Goal: Find specific page/section: Find specific page/section

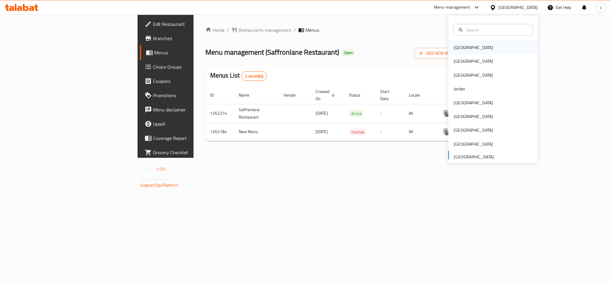
click at [460, 48] on div "Bahrain" at bounding box center [473, 47] width 39 height 7
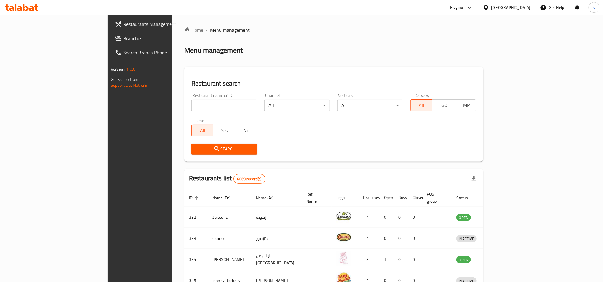
click at [520, 7] on div "Bahrain" at bounding box center [510, 7] width 39 height 7
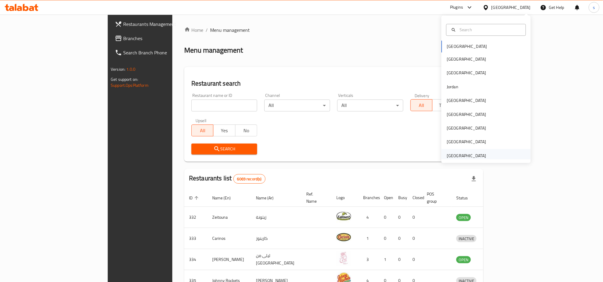
click at [471, 156] on div "United Arab Emirates" at bounding box center [466, 156] width 39 height 7
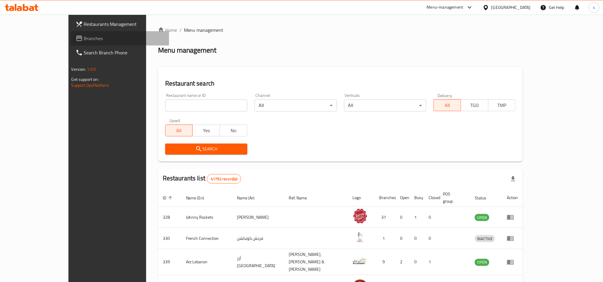
click at [84, 40] on span "Branches" at bounding box center [124, 38] width 80 height 7
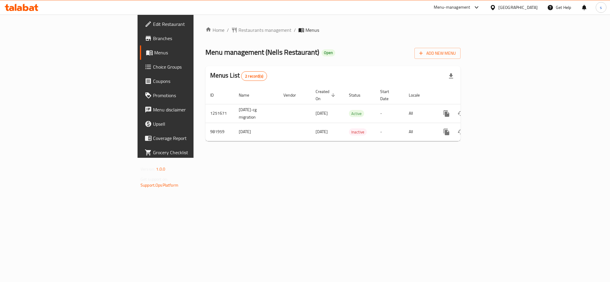
click at [530, 5] on div "United Arab Emirates" at bounding box center [517, 7] width 39 height 7
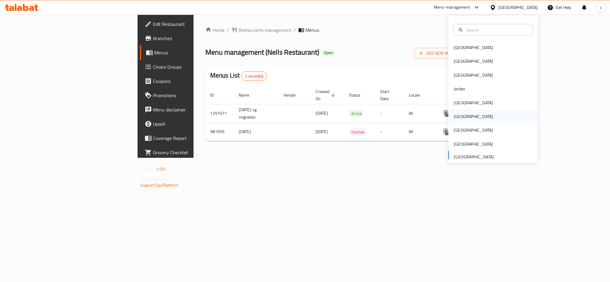
click at [454, 116] on div "Oman" at bounding box center [473, 116] width 39 height 7
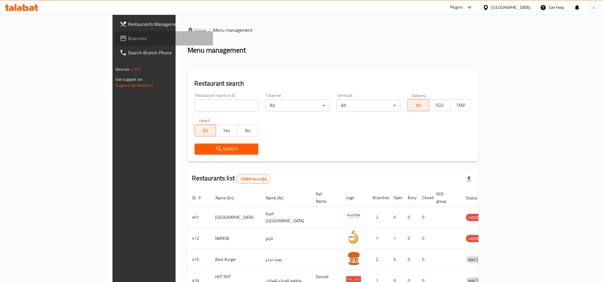
click at [128, 35] on span "Branches" at bounding box center [168, 38] width 80 height 7
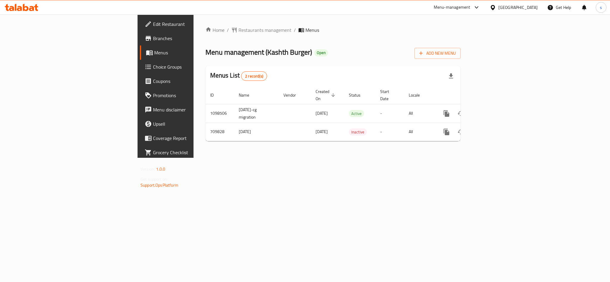
click at [535, 4] on div "[GEOGRAPHIC_DATA]" at bounding box center [513, 7] width 57 height 14
click at [534, 6] on div "[GEOGRAPHIC_DATA]" at bounding box center [517, 7] width 39 height 7
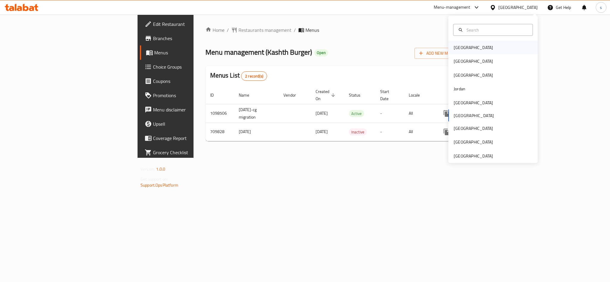
click at [460, 50] on div "[GEOGRAPHIC_DATA]" at bounding box center [473, 47] width 39 height 7
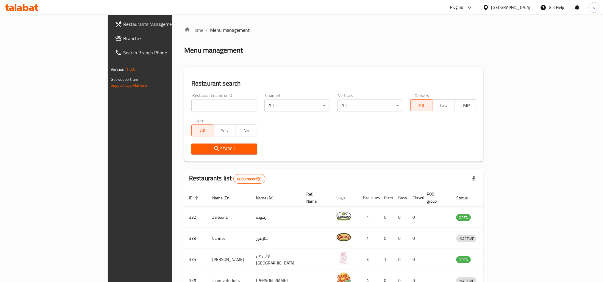
click at [524, 8] on div "Bahrain" at bounding box center [510, 7] width 39 height 7
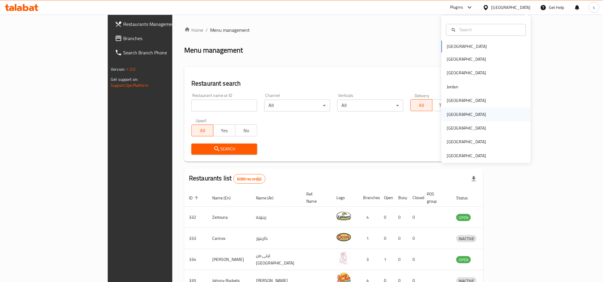
click at [447, 117] on div "Oman" at bounding box center [466, 114] width 39 height 7
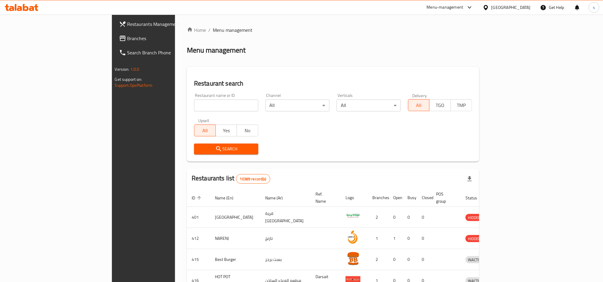
click at [127, 36] on span "Branches" at bounding box center [167, 38] width 80 height 7
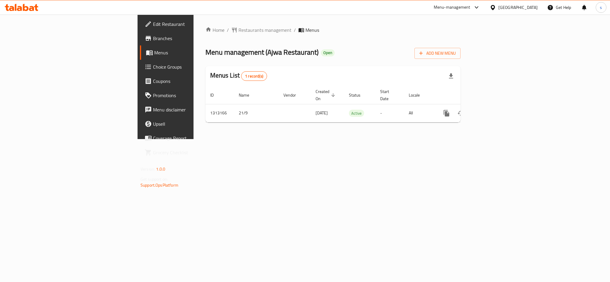
click at [535, 6] on div "[GEOGRAPHIC_DATA]" at bounding box center [517, 7] width 39 height 7
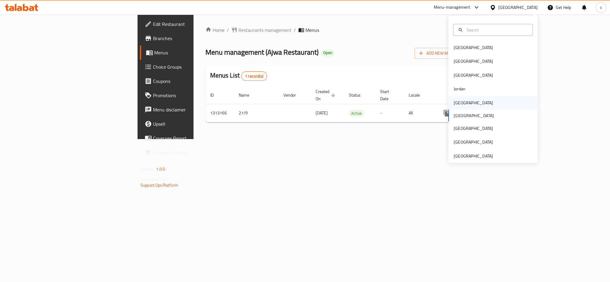
click at [454, 103] on div "[GEOGRAPHIC_DATA]" at bounding box center [473, 102] width 39 height 7
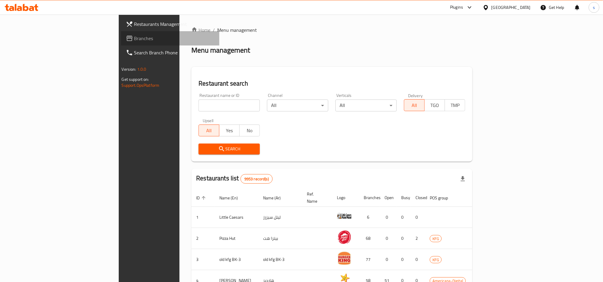
click at [134, 41] on span "Branches" at bounding box center [174, 38] width 80 height 7
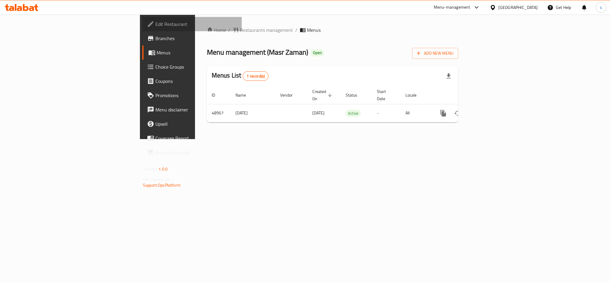
click at [155, 22] on span "Edit Restaurant" at bounding box center [196, 24] width 82 height 7
